Goal: Task Accomplishment & Management: Manage account settings

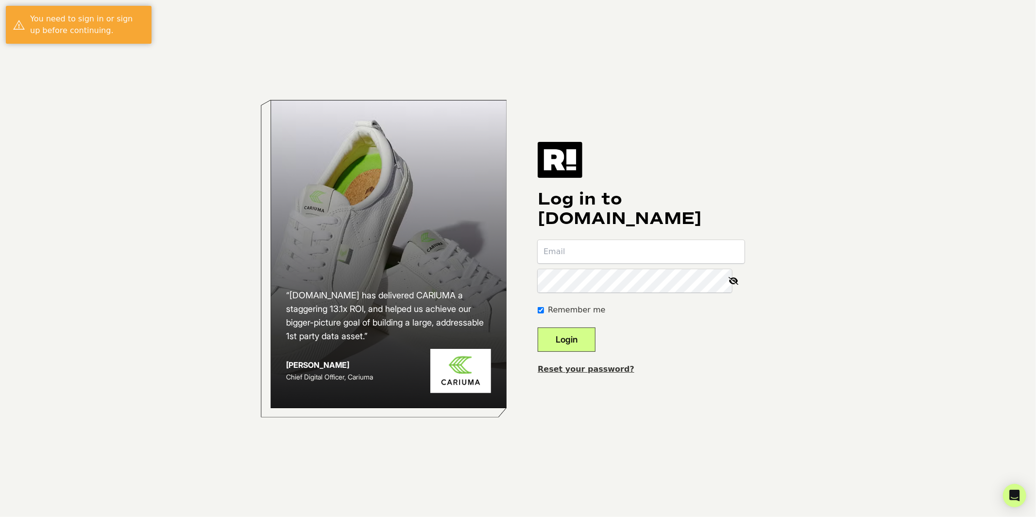
click at [730, 256] on input "email" at bounding box center [641, 251] width 206 height 23
click at [0, 516] on com-1password-button at bounding box center [0, 517] width 0 height 0
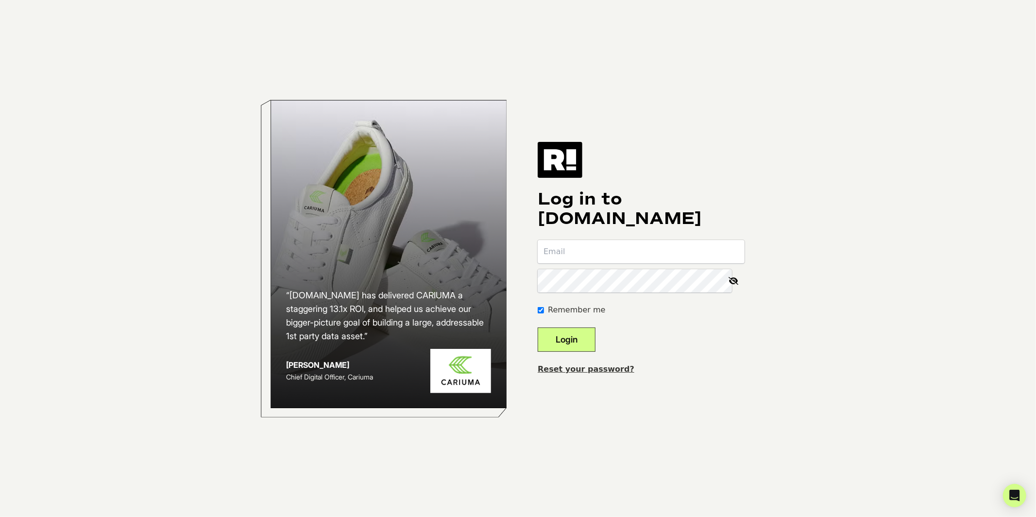
type input "[EMAIL_ADDRESS][DOMAIN_NAME]"
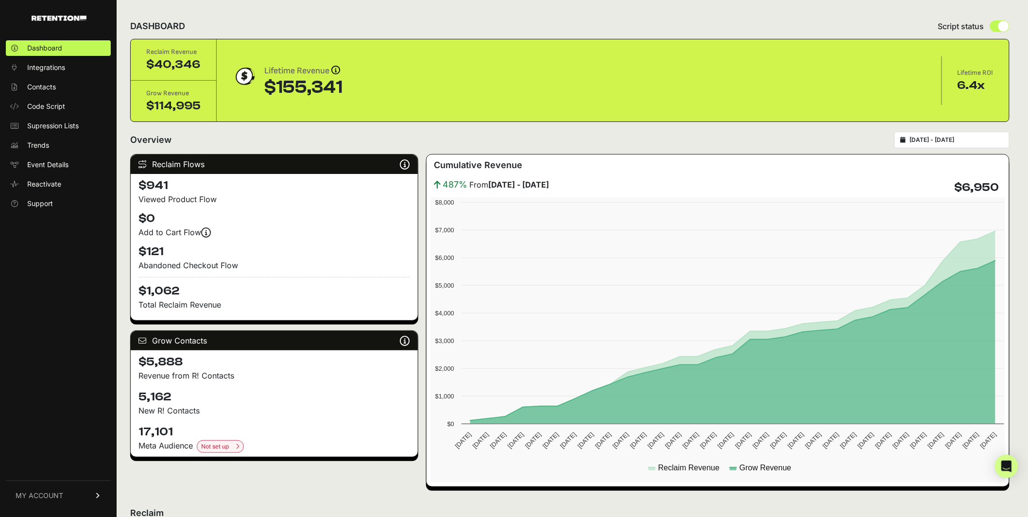
click at [89, 496] on link "MY ACCOUNT" at bounding box center [58, 495] width 105 height 30
click at [42, 463] on span "Billing" at bounding box center [36, 464] width 18 height 10
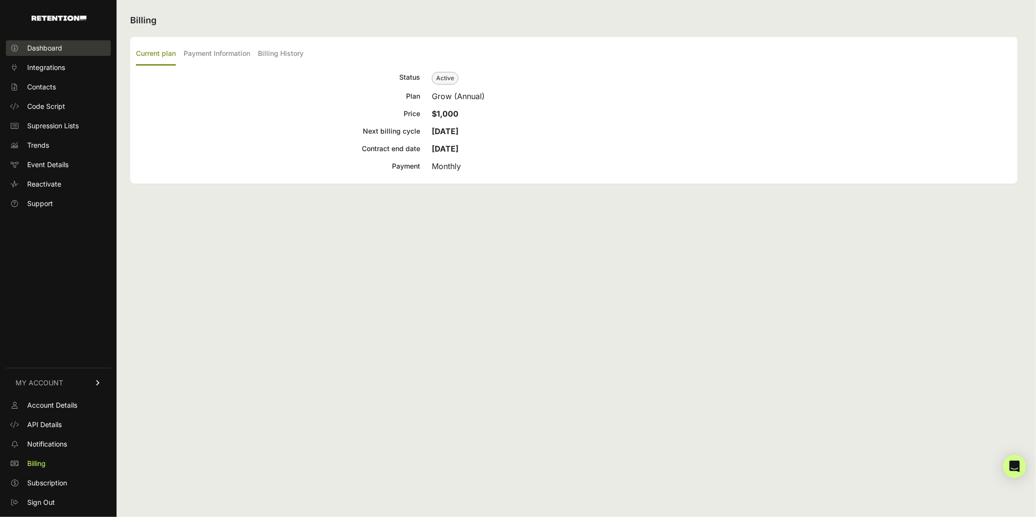
click at [66, 50] on link "Dashboard" at bounding box center [58, 48] width 105 height 16
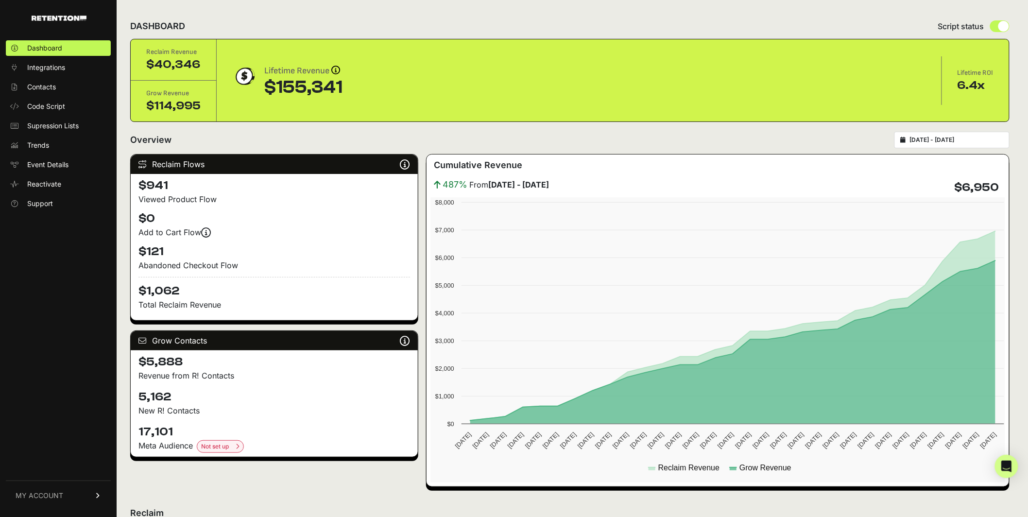
click at [966, 138] on input "[DATE] - [DATE]" at bounding box center [956, 140] width 93 height 8
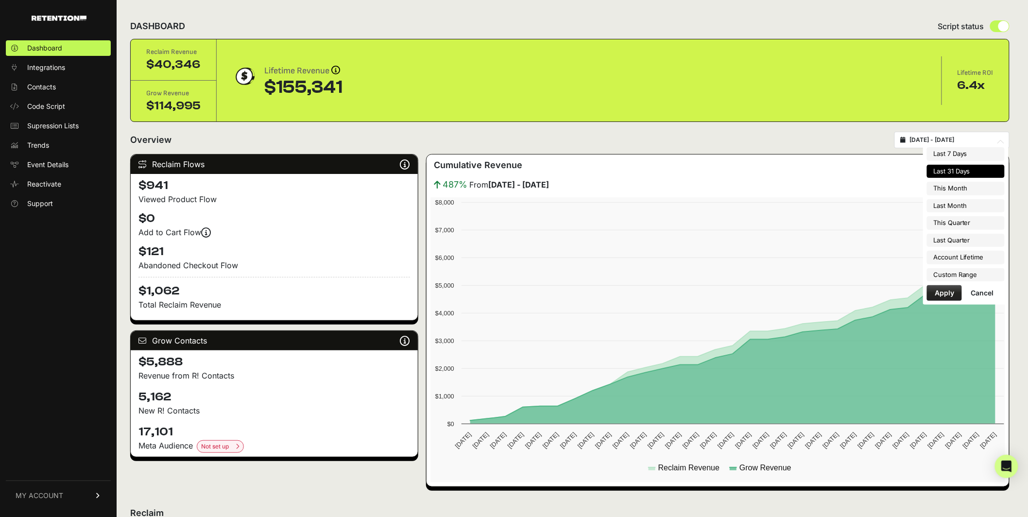
click at [962, 172] on li "Last 31 Days" at bounding box center [966, 172] width 78 height 14
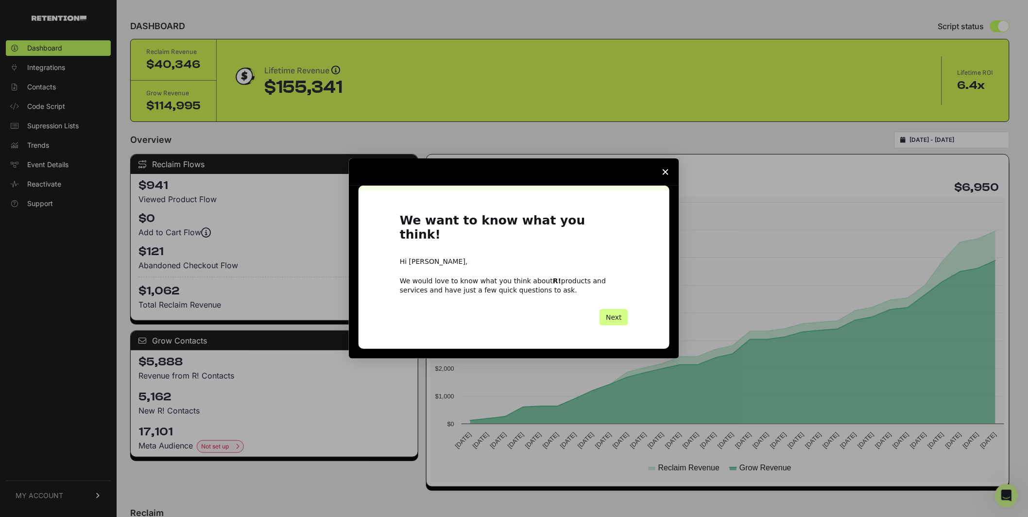
click at [669, 176] on span "Close survey" at bounding box center [665, 171] width 27 height 27
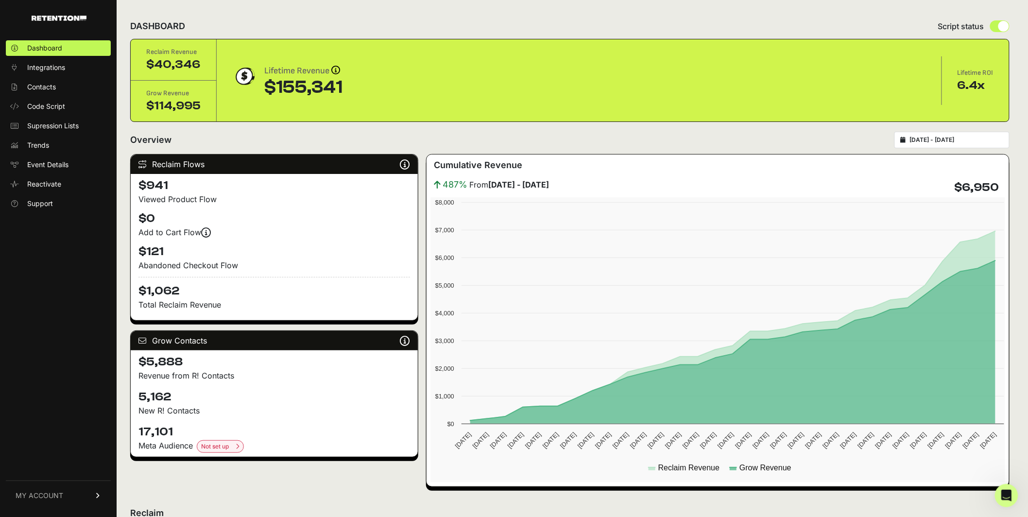
click at [277, 363] on h4 "$5,888" at bounding box center [274, 362] width 272 height 16
click at [415, 135] on div "Overview 2025-07-21 - 2025-08-20" at bounding box center [569, 140] width 879 height 17
click at [86, 498] on link "MY ACCOUNT" at bounding box center [58, 495] width 105 height 30
click at [63, 498] on link "Sign Out" at bounding box center [58, 502] width 105 height 16
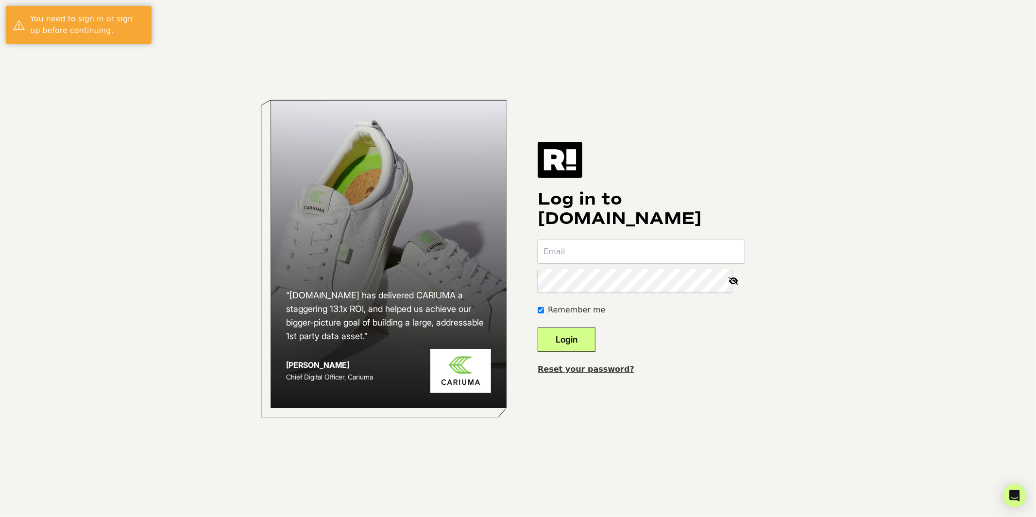
type input "[EMAIL_ADDRESS][DOMAIN_NAME]"
